Goal: Navigation & Orientation: Find specific page/section

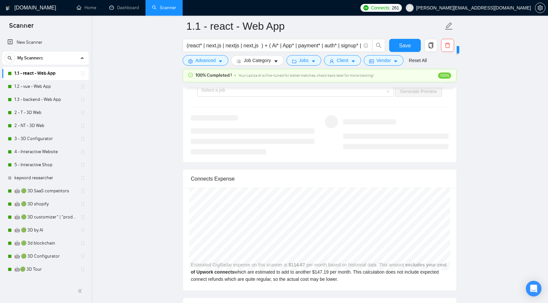
scroll to position [1274, 0]
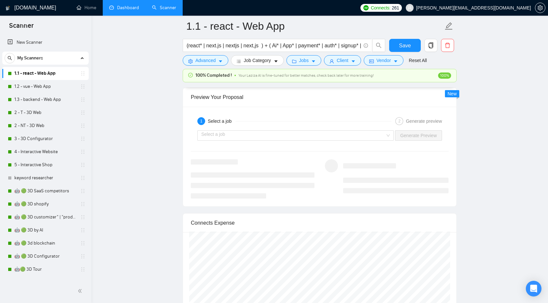
click at [132, 6] on link "Dashboard" at bounding box center [124, 8] width 30 height 6
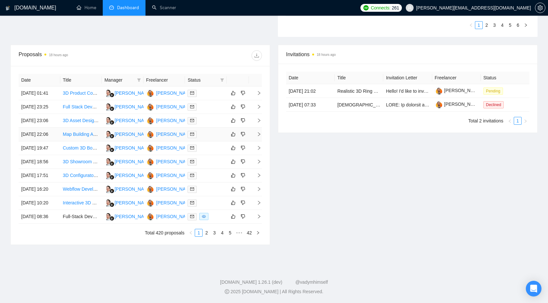
scroll to position [260, 0]
click at [207, 236] on link "2" at bounding box center [206, 232] width 7 height 7
click at [213, 236] on link "3" at bounding box center [214, 232] width 7 height 7
click at [218, 236] on li "4" at bounding box center [222, 233] width 8 height 8
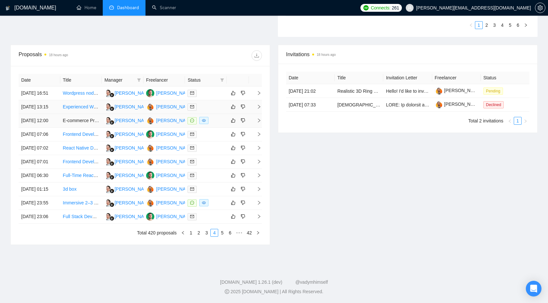
scroll to position [210, 0]
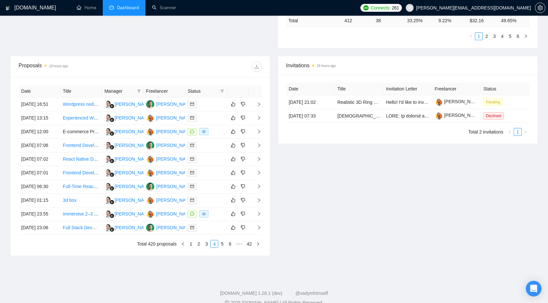
click at [209, 89] on span "Status" at bounding box center [202, 90] width 30 height 7
click at [223, 91] on icon "filter" at bounding box center [222, 91] width 4 height 4
click at [230, 80] on div "Date Title Manager Freelancer Status [DATE] 16:51 Wordpress nodejs animation in…" at bounding box center [140, 166] width 259 height 178
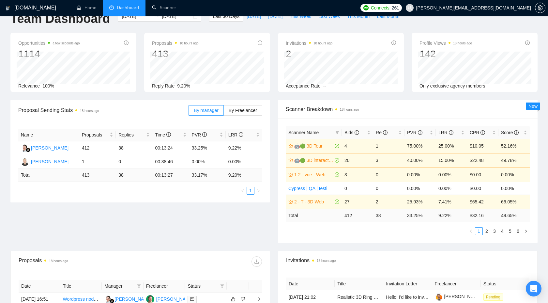
scroll to position [0, 0]
